Goal: Connect with others

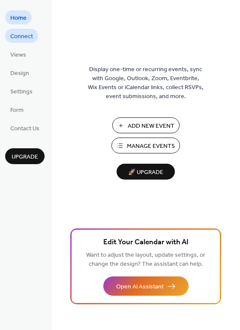
click at [27, 42] on link "Connect" at bounding box center [21, 36] width 33 height 14
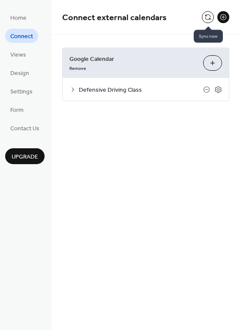
click at [205, 17] on button at bounding box center [208, 17] width 12 height 12
